Goal: Navigation & Orientation: Understand site structure

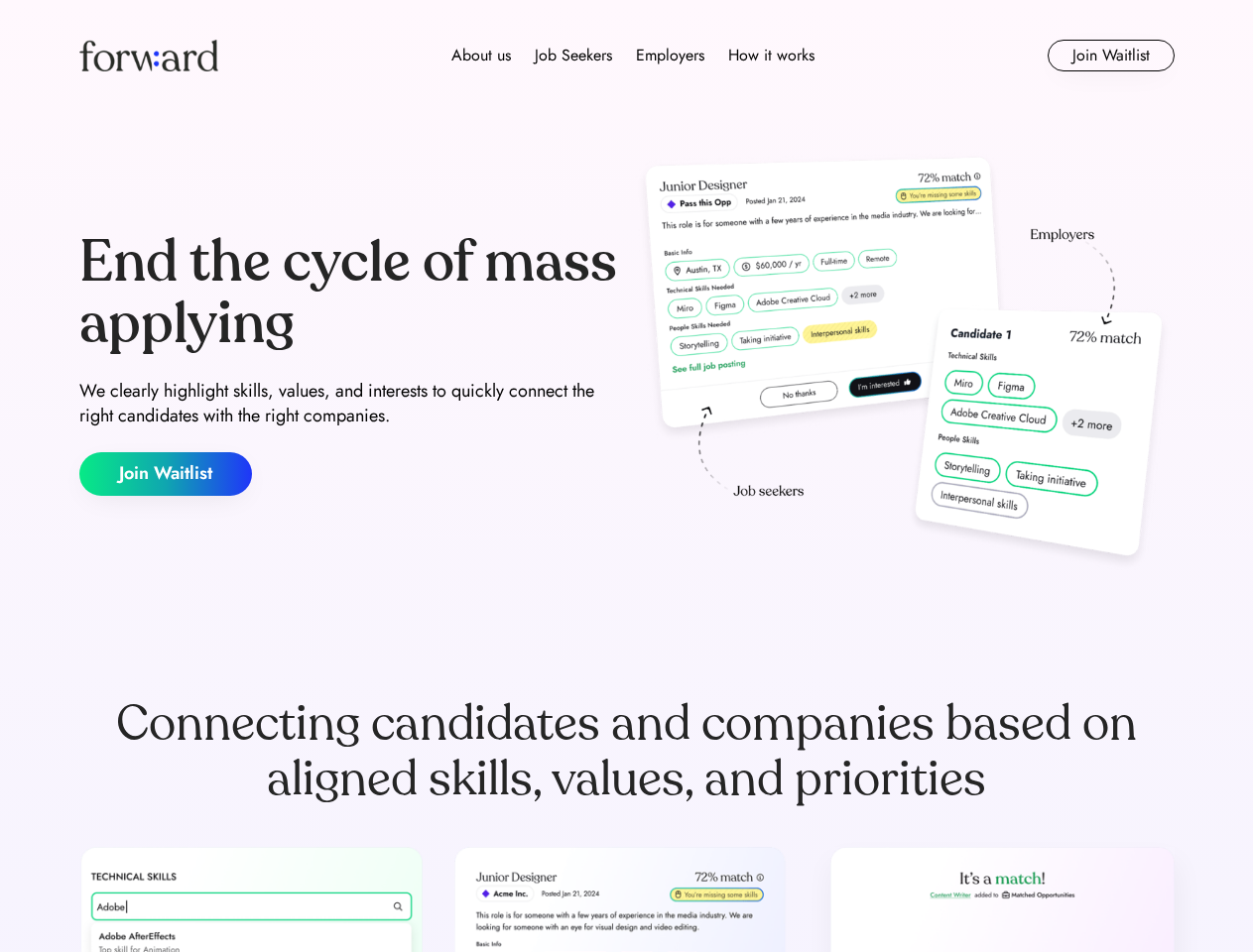
click at [626, 476] on div "End the cycle of mass applying We clearly highlight skills, values, and interes…" at bounding box center [626, 363] width 1095 height 426
click at [627, 56] on div "About us Job Seekers Employers How it works" at bounding box center [632, 56] width 782 height 24
click at [149, 56] on img at bounding box center [148, 56] width 139 height 32
click at [633, 56] on div "About us Job Seekers Employers How it works" at bounding box center [632, 56] width 782 height 24
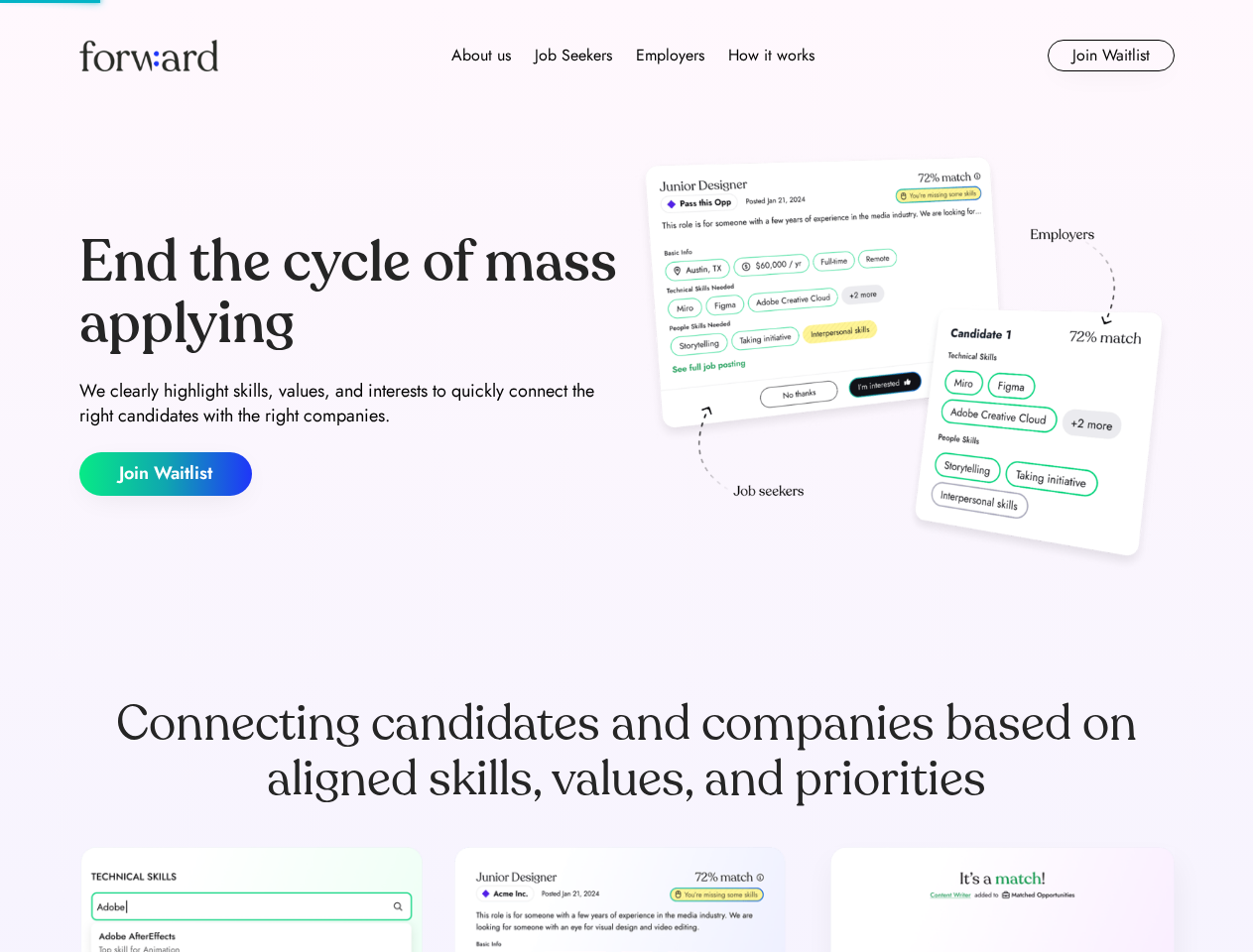
click at [481, 56] on div "About us" at bounding box center [481, 56] width 60 height 24
click at [573, 56] on div "Job Seekers" at bounding box center [574, 56] width 78 height 24
click at [670, 56] on div "Employers" at bounding box center [670, 56] width 69 height 24
click at [770, 56] on div "How it works" at bounding box center [771, 56] width 86 height 24
click at [1110, 56] on button "Join Waitlist" at bounding box center [1110, 56] width 127 height 32
